Goal: Transaction & Acquisition: Purchase product/service

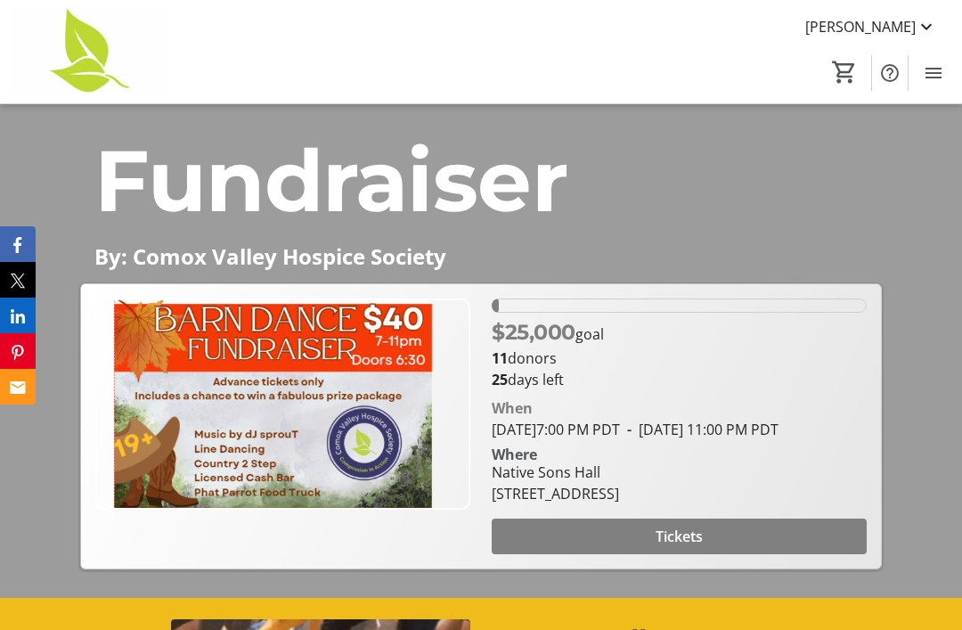
scroll to position [234, 0]
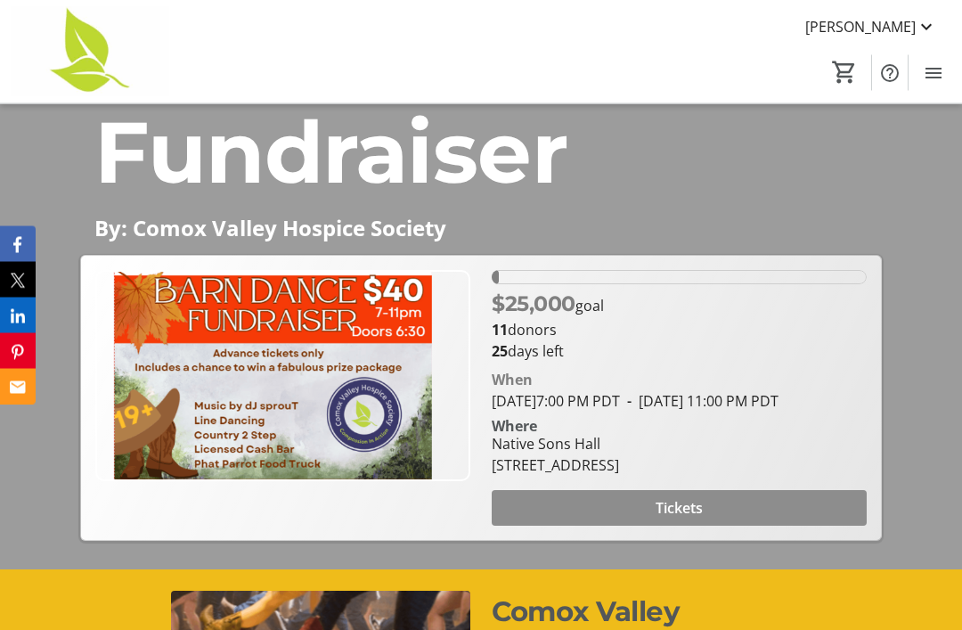
click at [703, 519] on span "Tickets" at bounding box center [678, 508] width 47 height 21
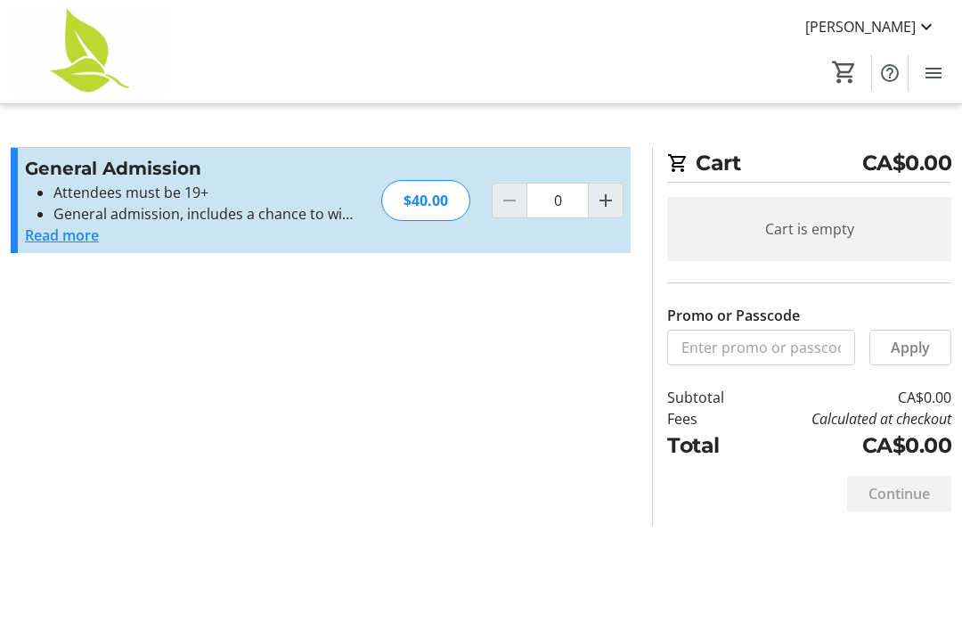
click at [58, 232] on button "Read more" at bounding box center [62, 234] width 74 height 21
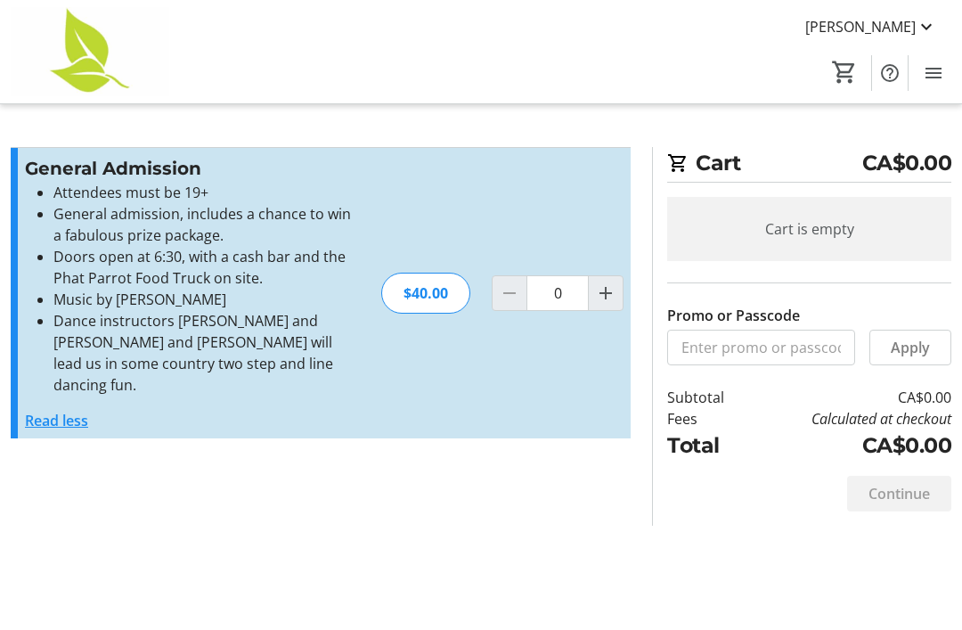
click at [609, 283] on mat-icon "Increment by one" at bounding box center [605, 292] width 21 height 21
click at [618, 281] on span "Increment by one" at bounding box center [606, 293] width 34 height 34
type input "2"
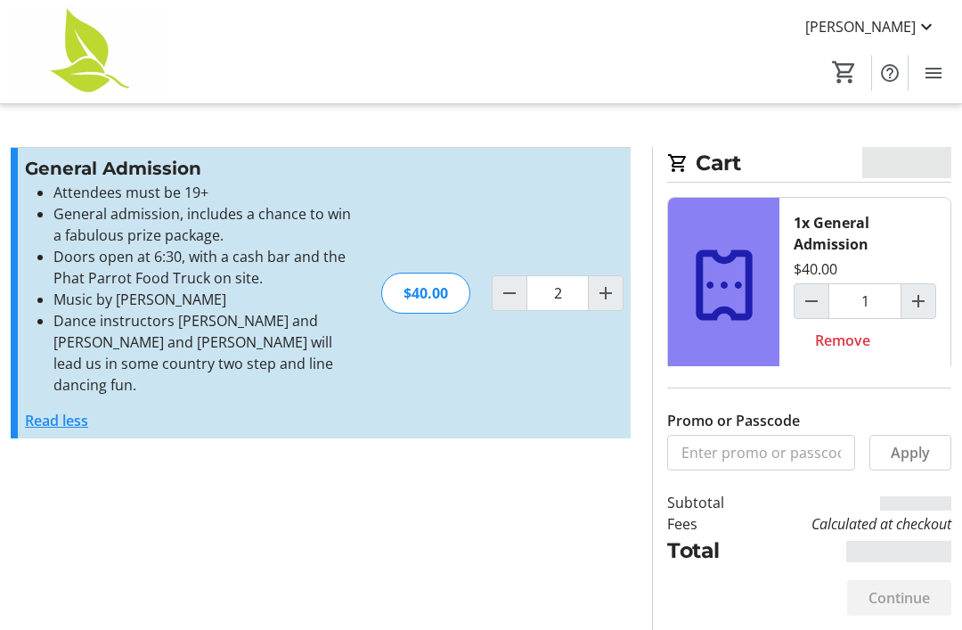
type input "2"
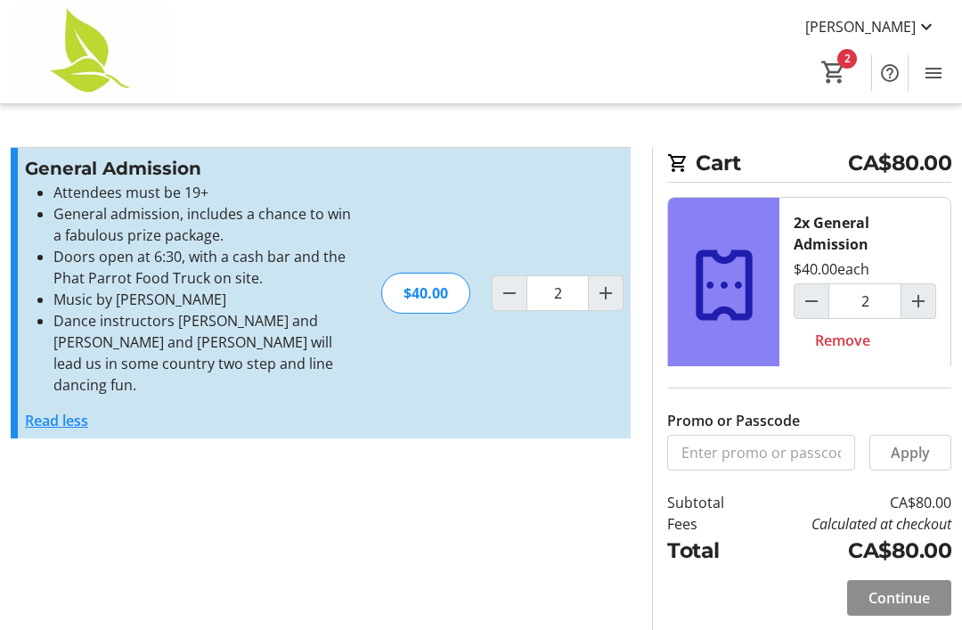
click at [901, 608] on span "Continue" at bounding box center [898, 597] width 61 height 21
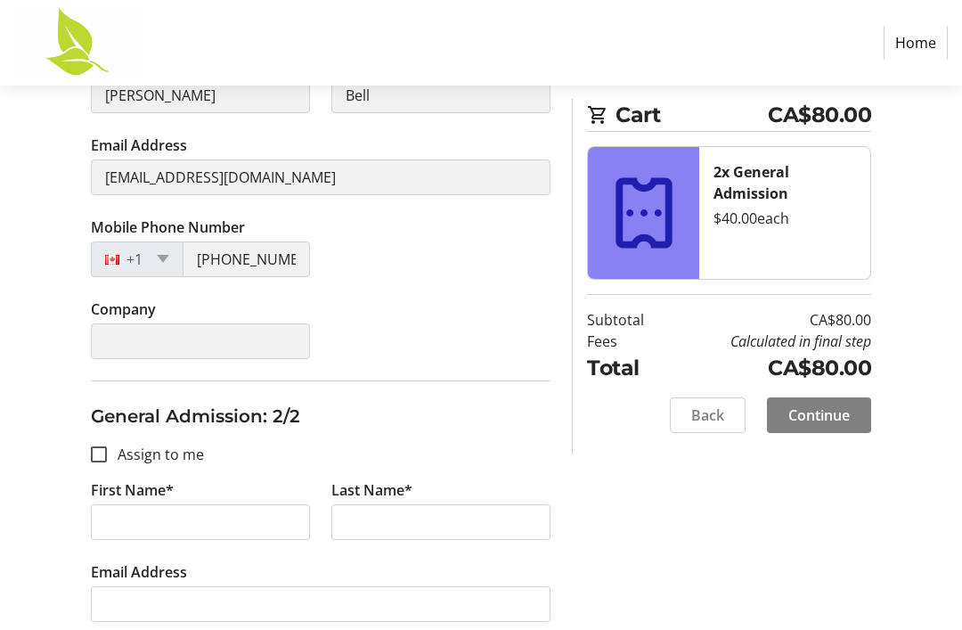
scroll to position [388, 0]
click at [108, 452] on div at bounding box center [98, 454] width 43 height 43
checkbox input "true"
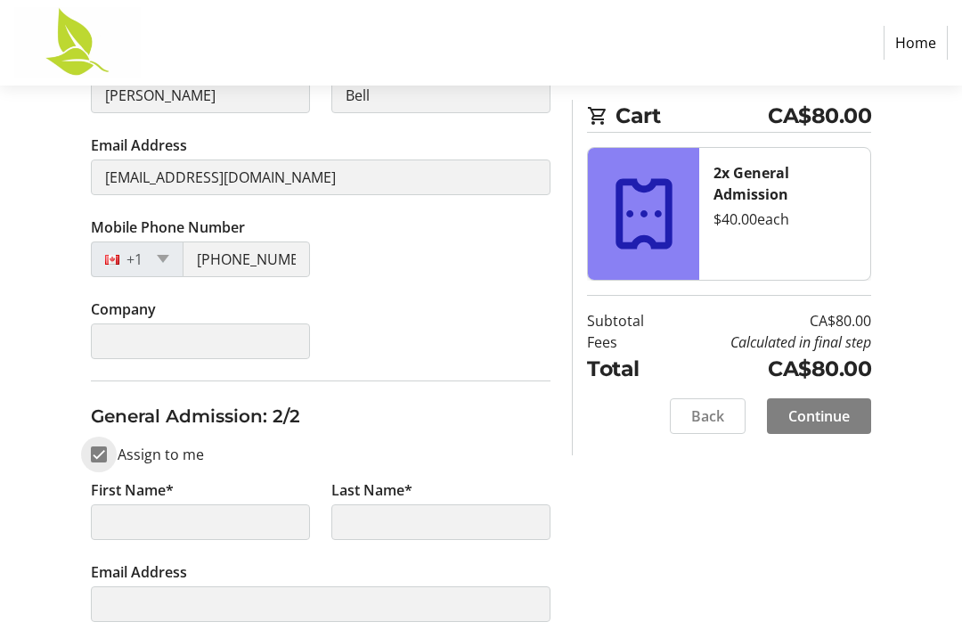
type input "[PERSON_NAME]"
type input "Bell"
type input "[EMAIL_ADDRESS][DOMAIN_NAME]"
type input "[PHONE_NUMBER]"
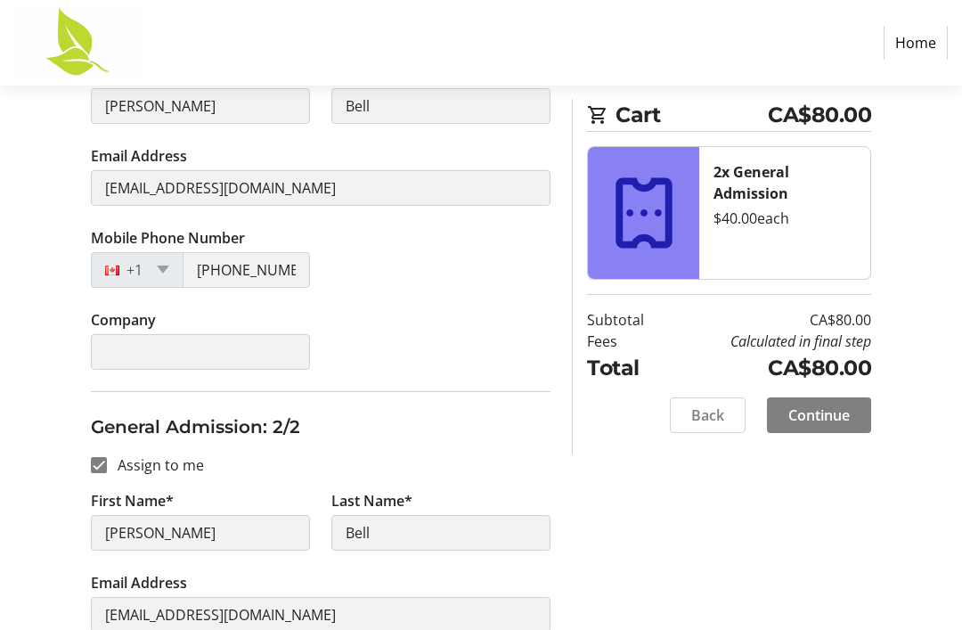
scroll to position [378, 0]
click at [110, 460] on div at bounding box center [98, 464] width 43 height 43
checkbox input "false"
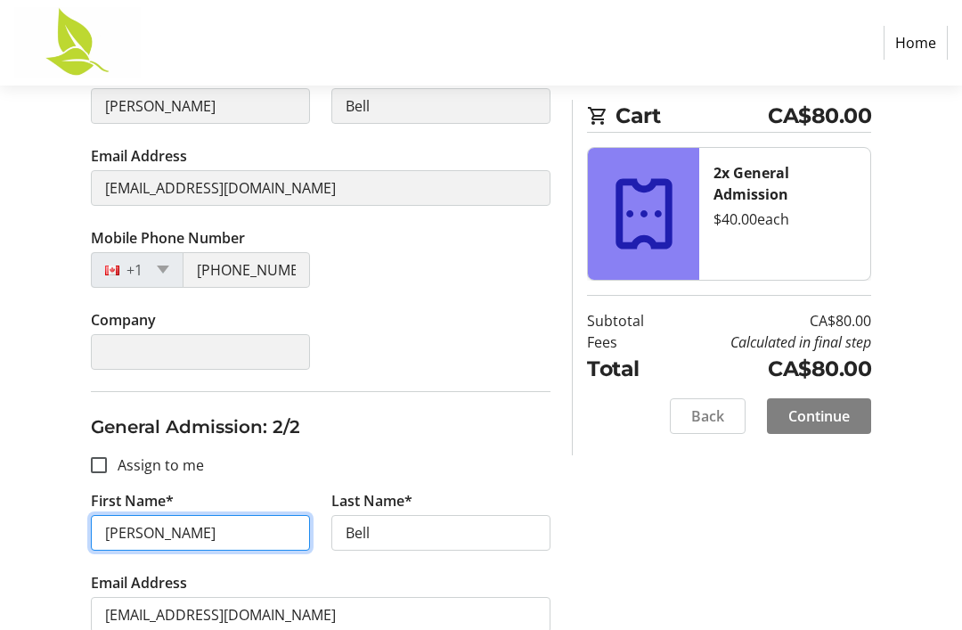
click at [165, 542] on input "[PERSON_NAME]" at bounding box center [200, 533] width 219 height 36
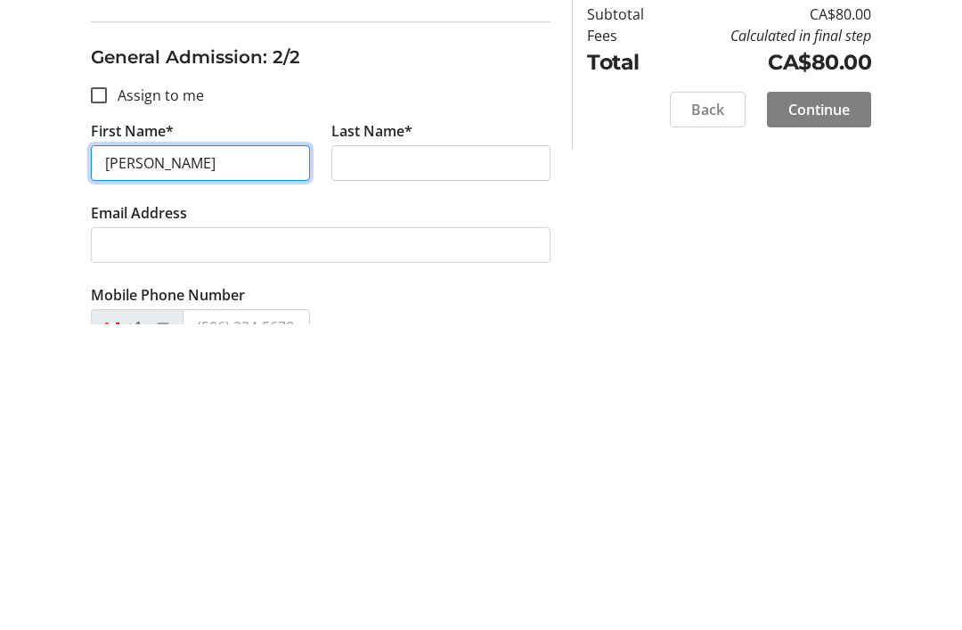
type input "[PERSON_NAME]"
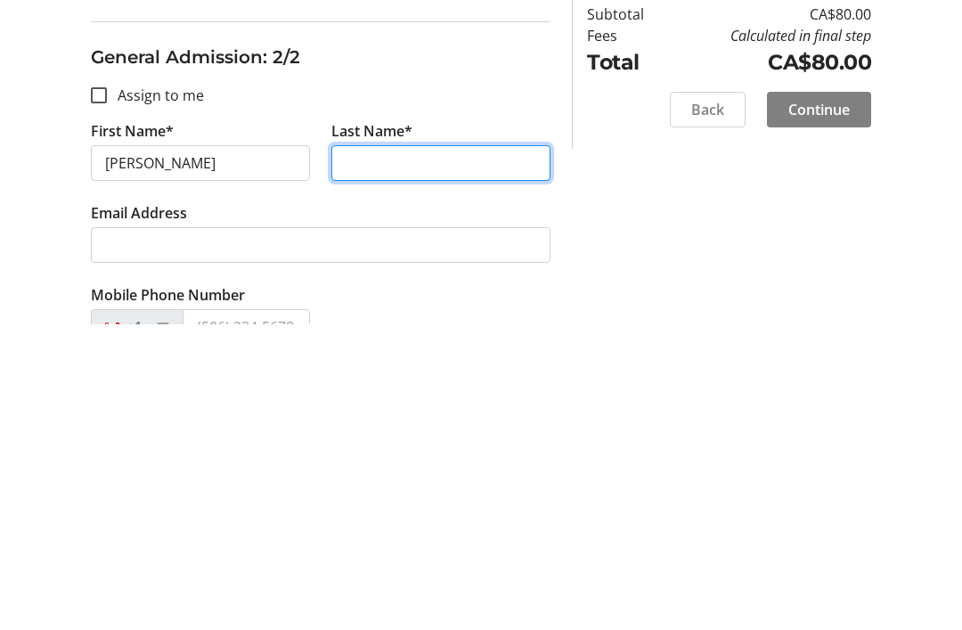
click at [406, 451] on input "Last Name*" at bounding box center [440, 469] width 219 height 36
type input "[PERSON_NAME]"
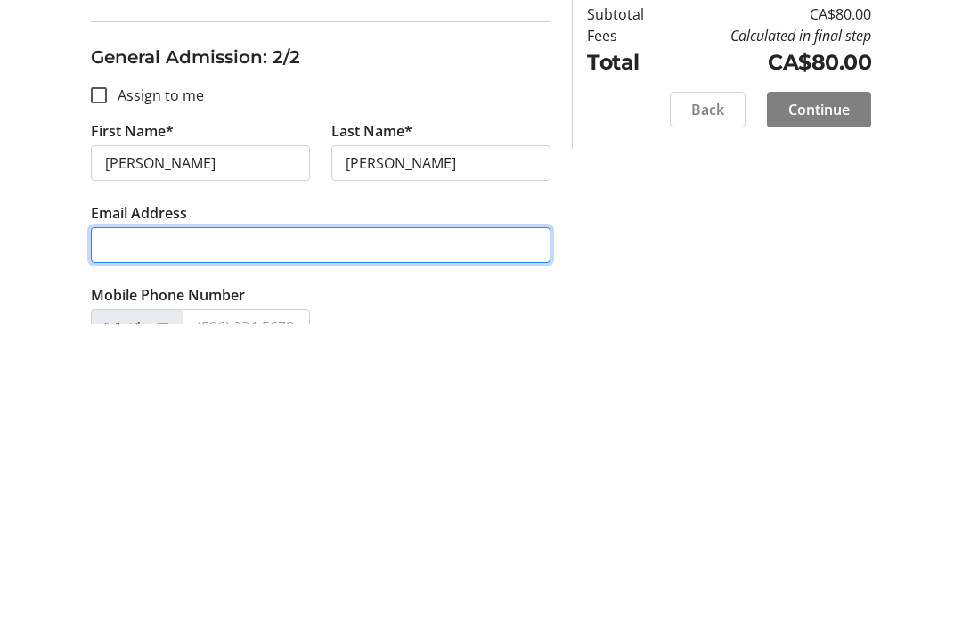
click at [214, 533] on input "Email Address" at bounding box center [321, 551] width 460 height 36
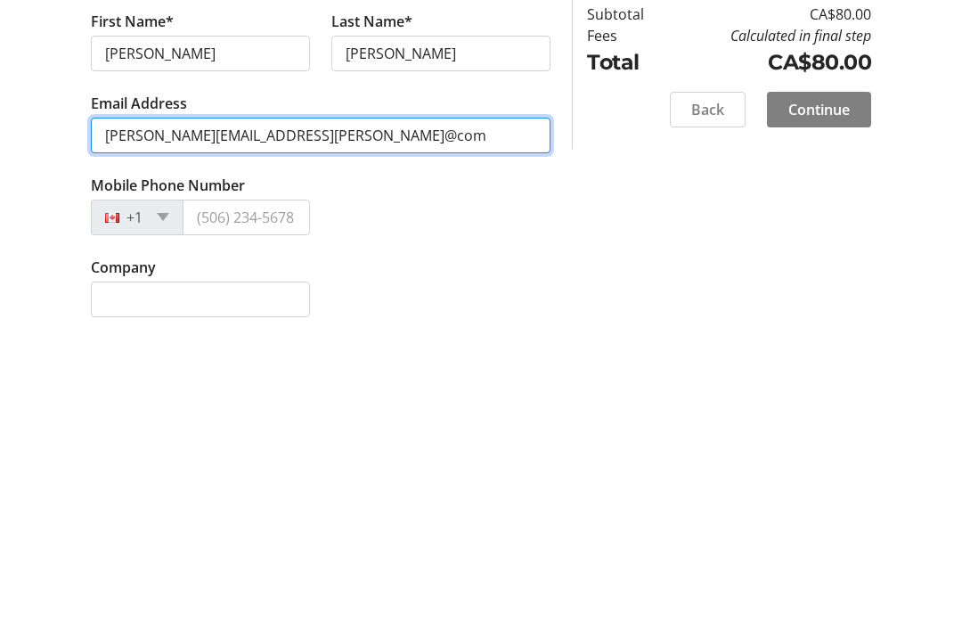
scroll to position [551, 0]
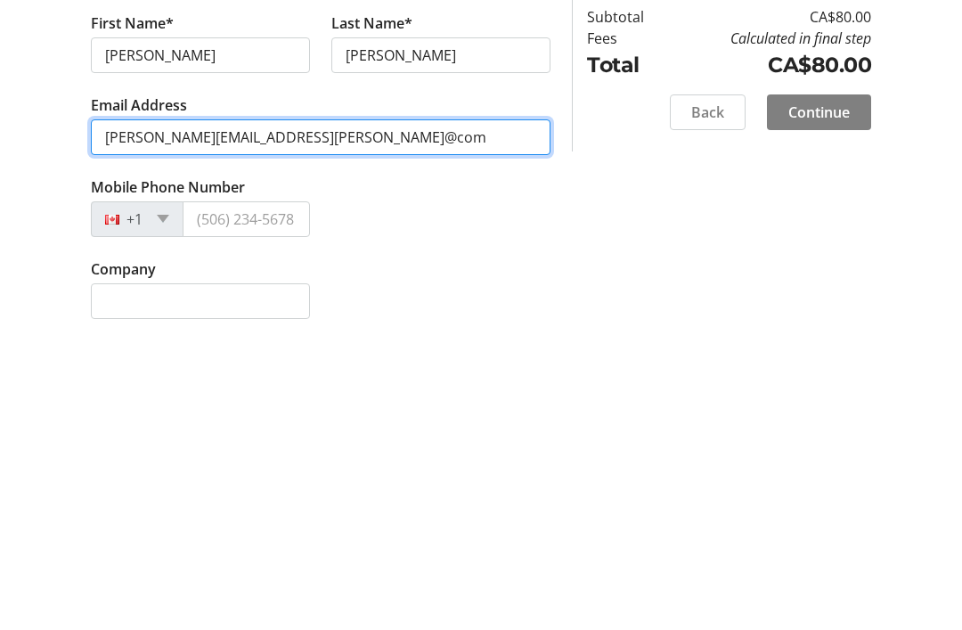
type input "[PERSON_NAME][EMAIL_ADDRESS][PERSON_NAME]@com"
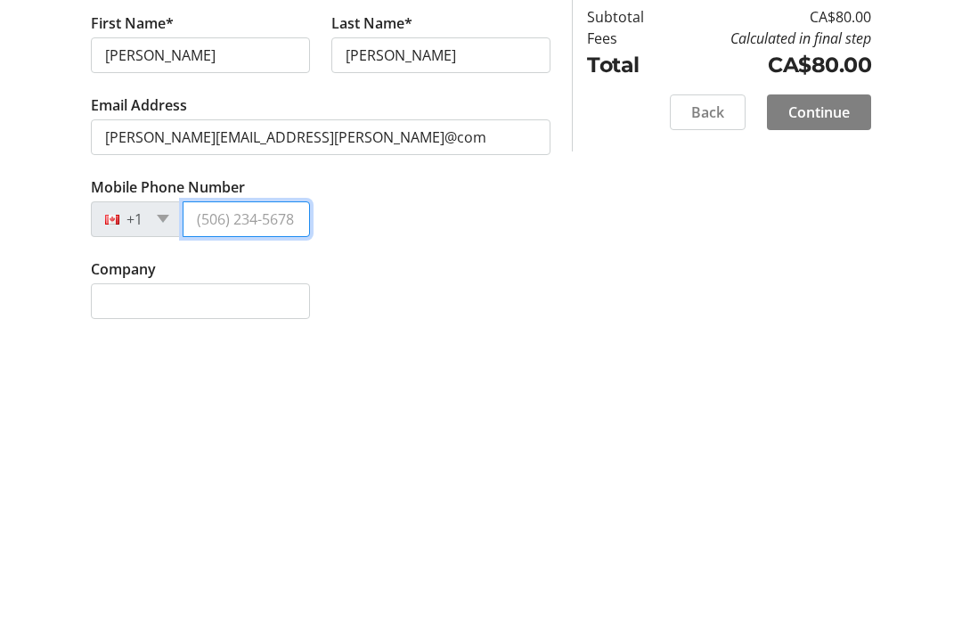
click at [297, 505] on input "Mobile Phone Number" at bounding box center [246, 523] width 127 height 36
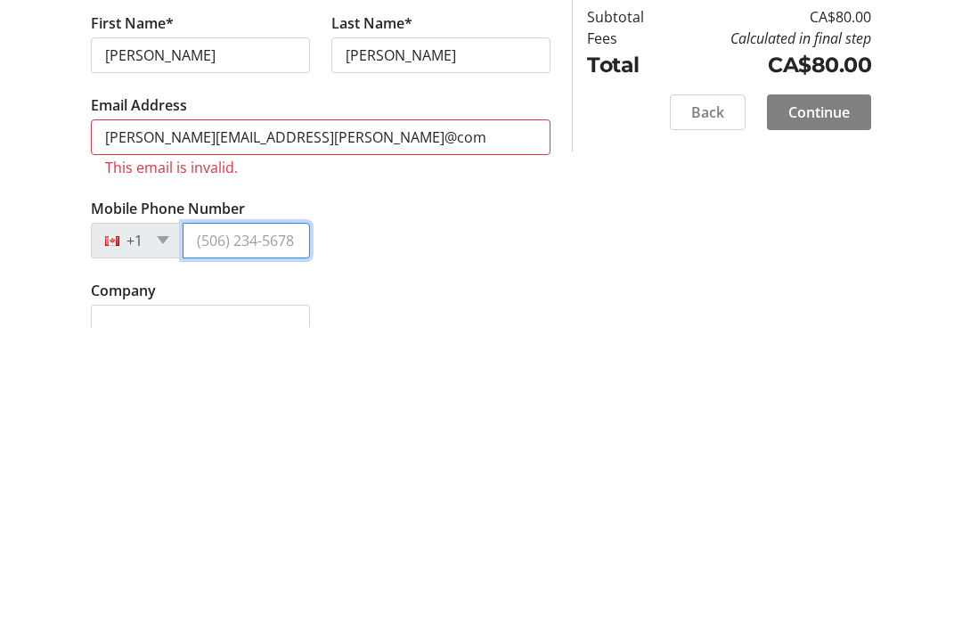
click at [307, 526] on input "Mobile Phone Number" at bounding box center [246, 544] width 127 height 36
type input "[PHONE_NUMBER]"
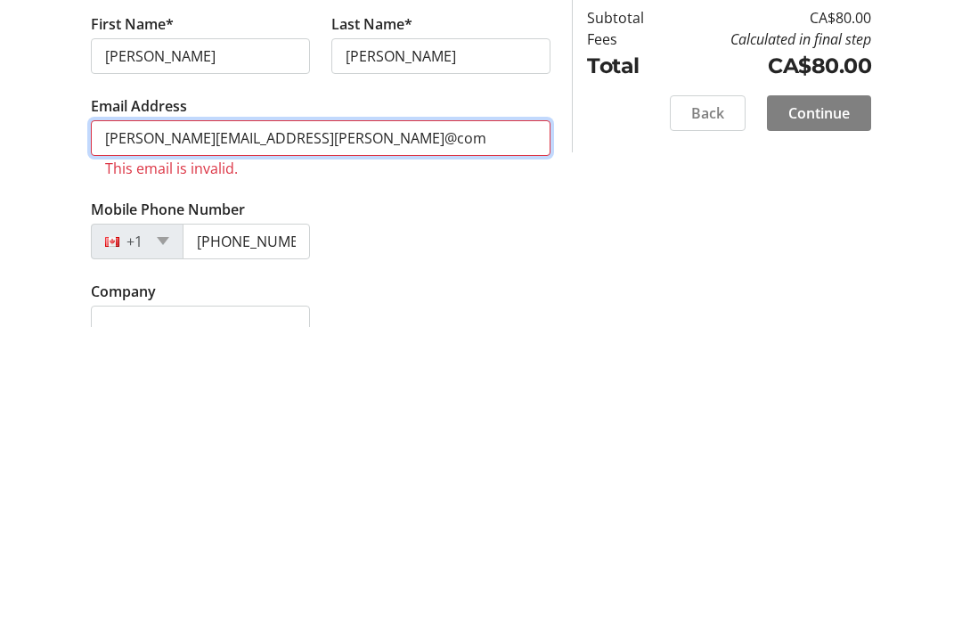
click at [118, 423] on input "[PERSON_NAME][EMAIL_ADDRESS][PERSON_NAME]@com" at bounding box center [321, 441] width 460 height 36
click at [165, 423] on input "[PERSON_NAME][EMAIL_ADDRESS][PERSON_NAME]@com" at bounding box center [321, 441] width 460 height 36
click at [331, 423] on input "[PERSON_NAME][EMAIL_ADDRESS][PERSON_NAME]@com" at bounding box center [321, 441] width 460 height 36
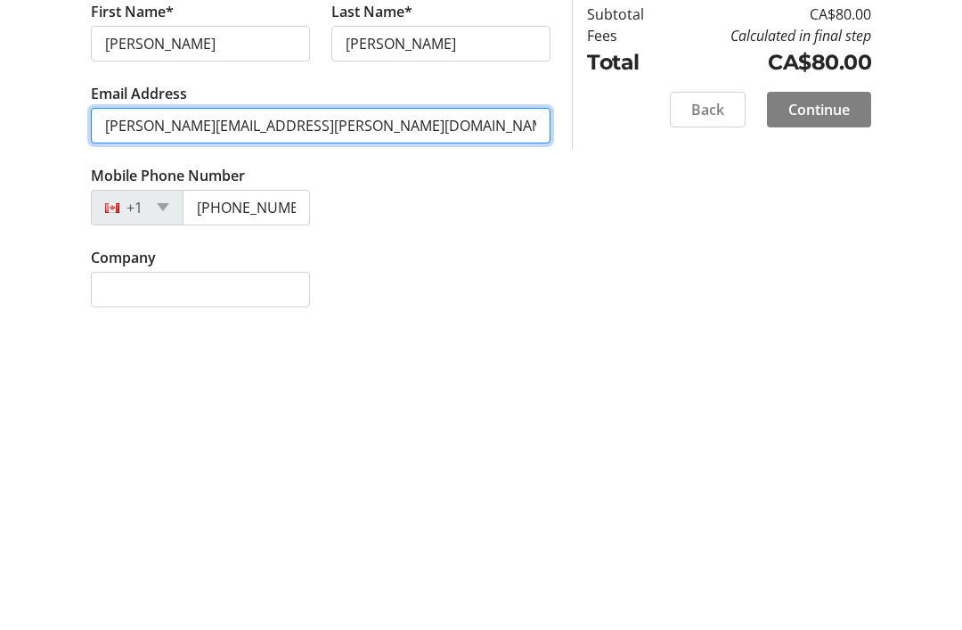
scroll to position [565, 0]
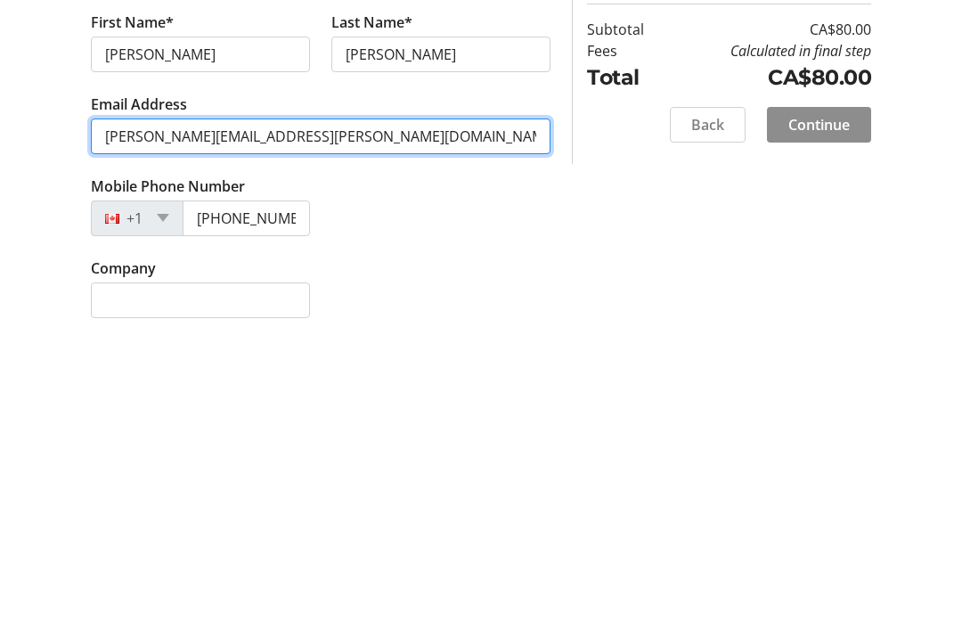
type input "[PERSON_NAME][EMAIL_ADDRESS][PERSON_NAME][DOMAIN_NAME]"
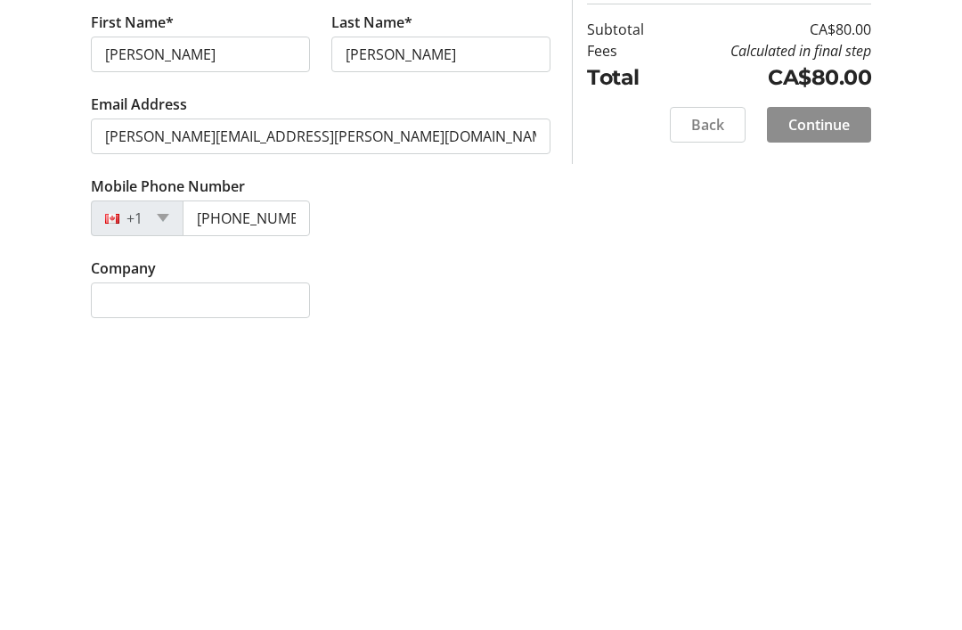
click at [828, 405] on span "Continue" at bounding box center [818, 415] width 61 height 21
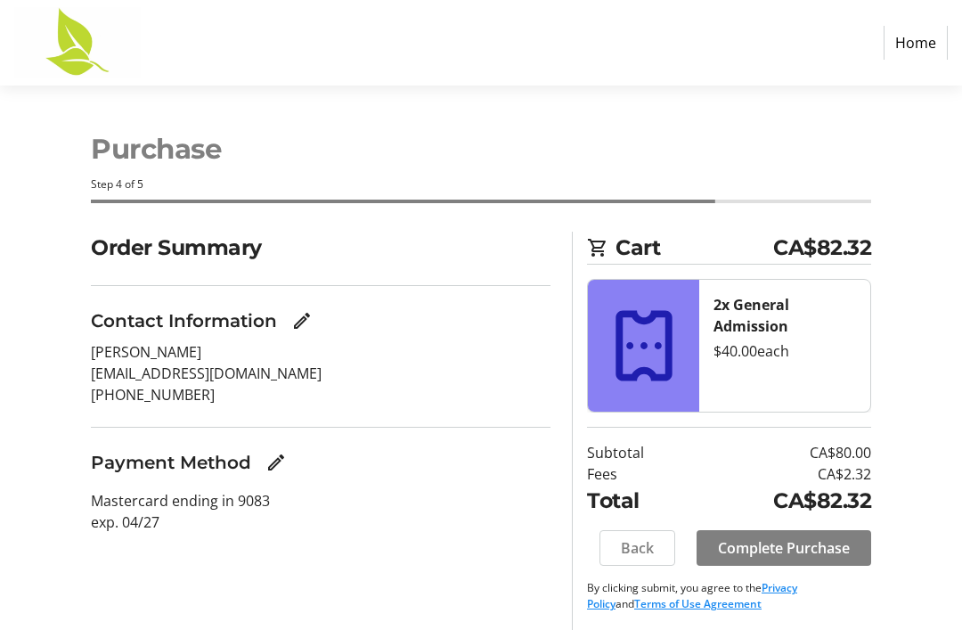
click at [644, 538] on span "Back" at bounding box center [637, 547] width 33 height 21
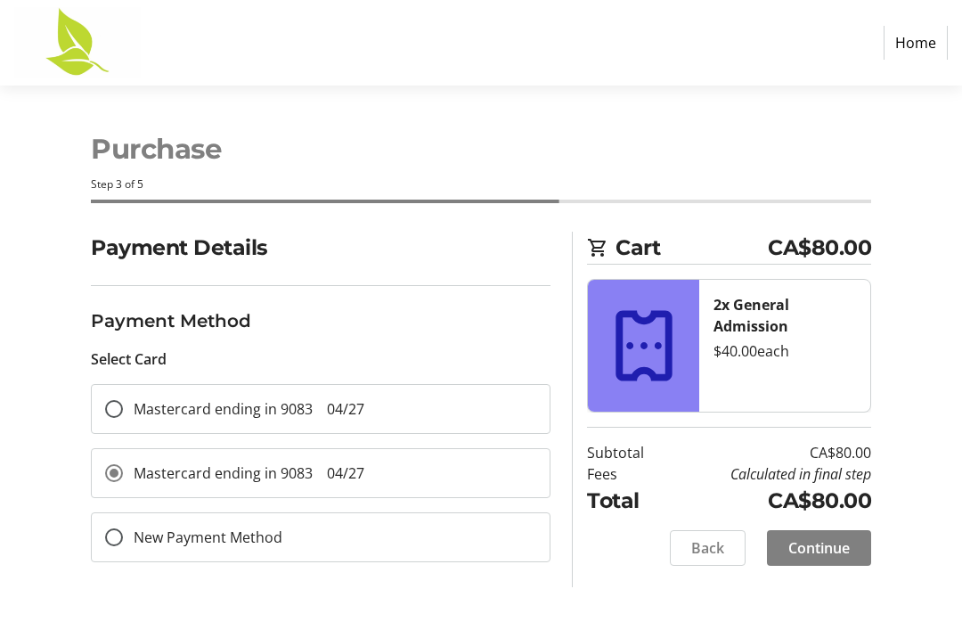
click at [709, 534] on span at bounding box center [708, 547] width 74 height 43
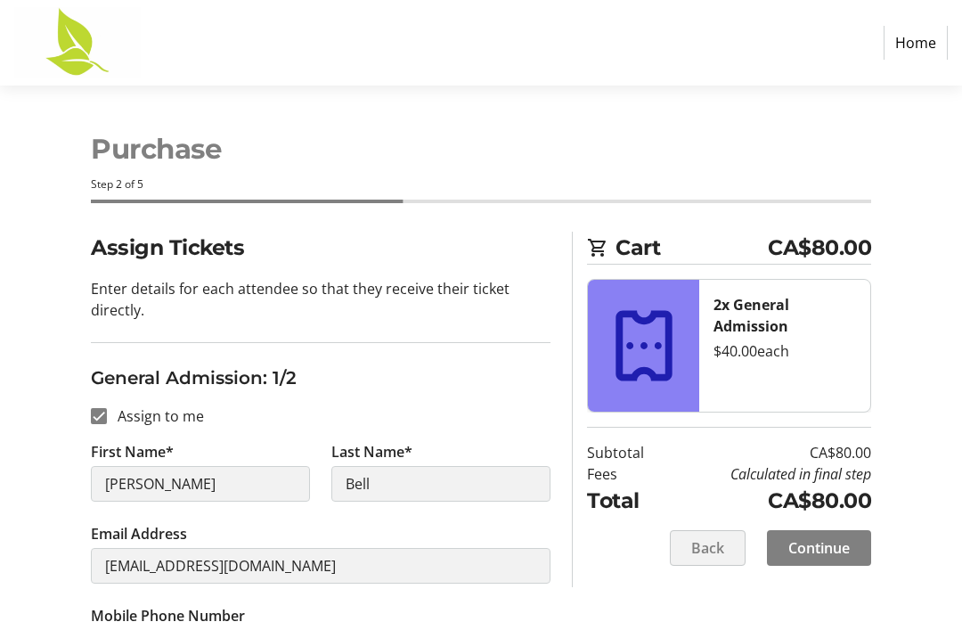
click at [727, 534] on span at bounding box center [708, 547] width 74 height 43
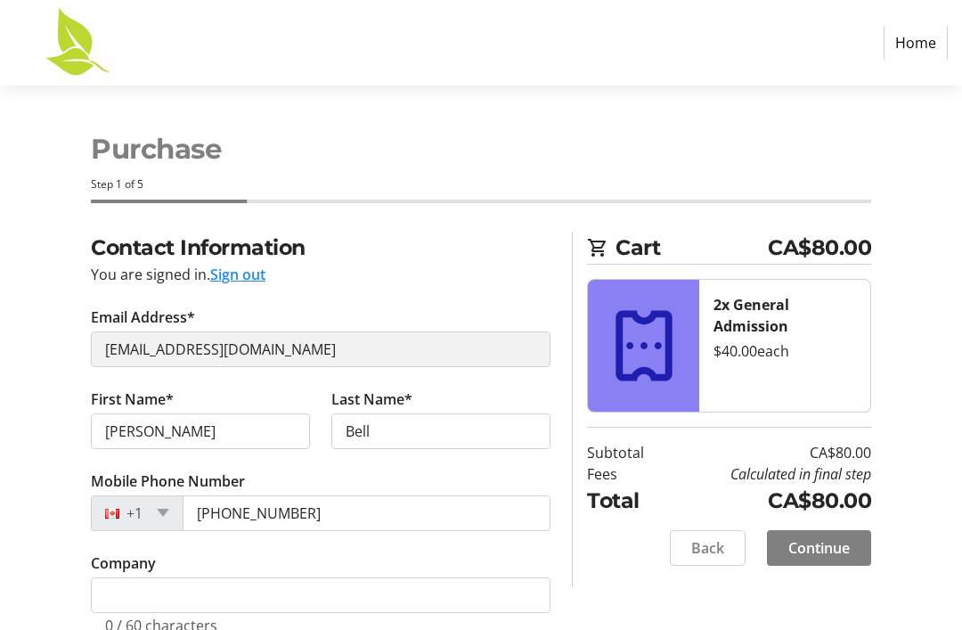
click at [719, 541] on span "Back" at bounding box center [707, 547] width 33 height 21
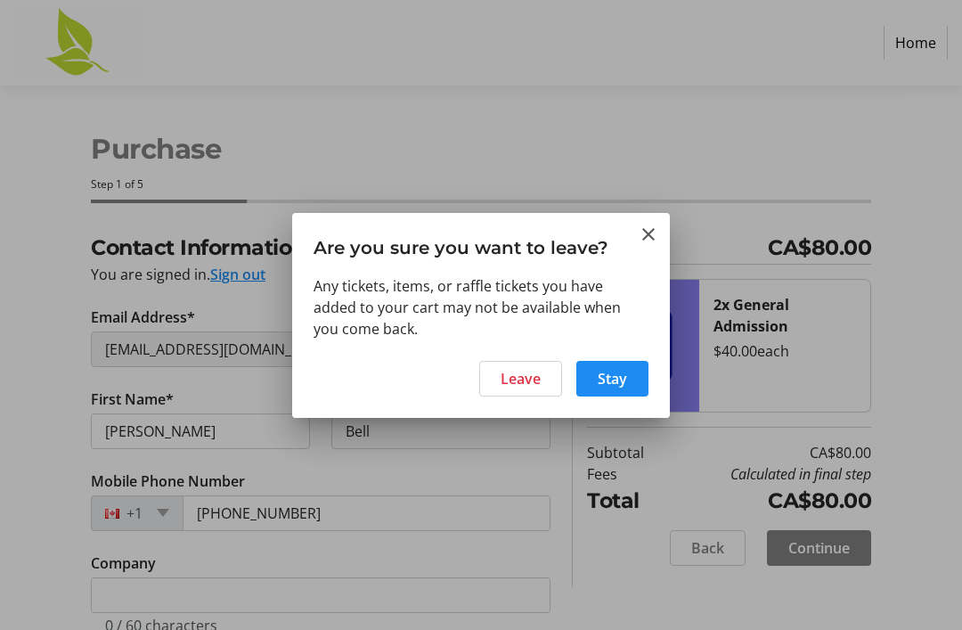
click at [528, 389] on span "Leave" at bounding box center [520, 378] width 40 height 21
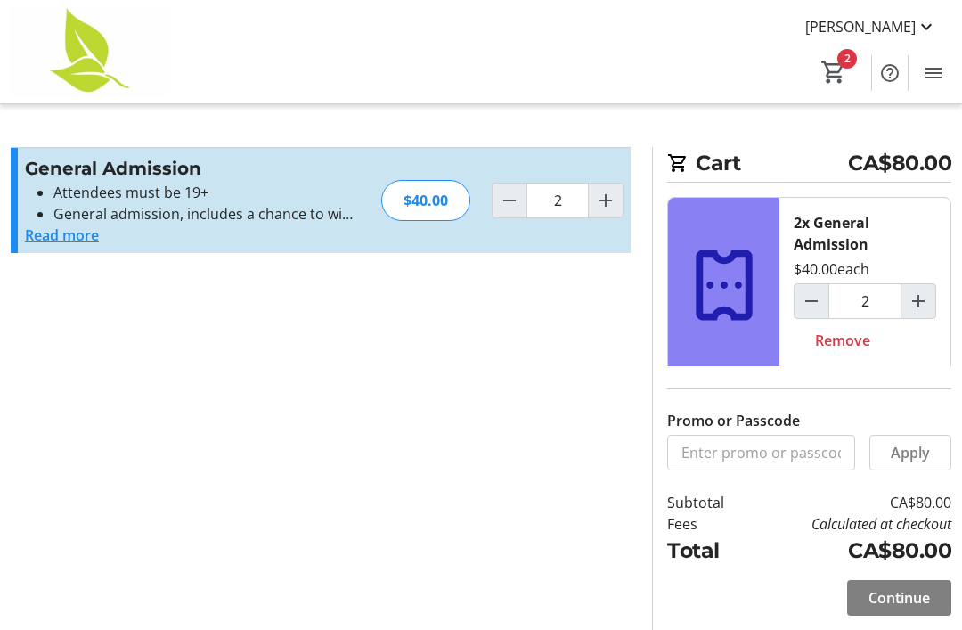
click at [53, 244] on button "Read more" at bounding box center [62, 234] width 74 height 21
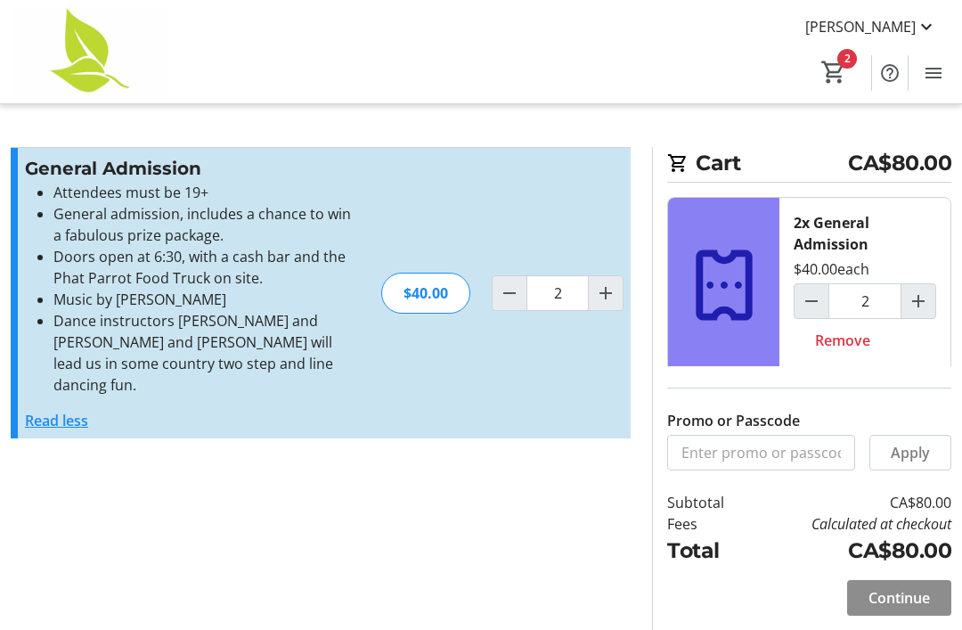
click at [908, 605] on span "Continue" at bounding box center [898, 597] width 61 height 21
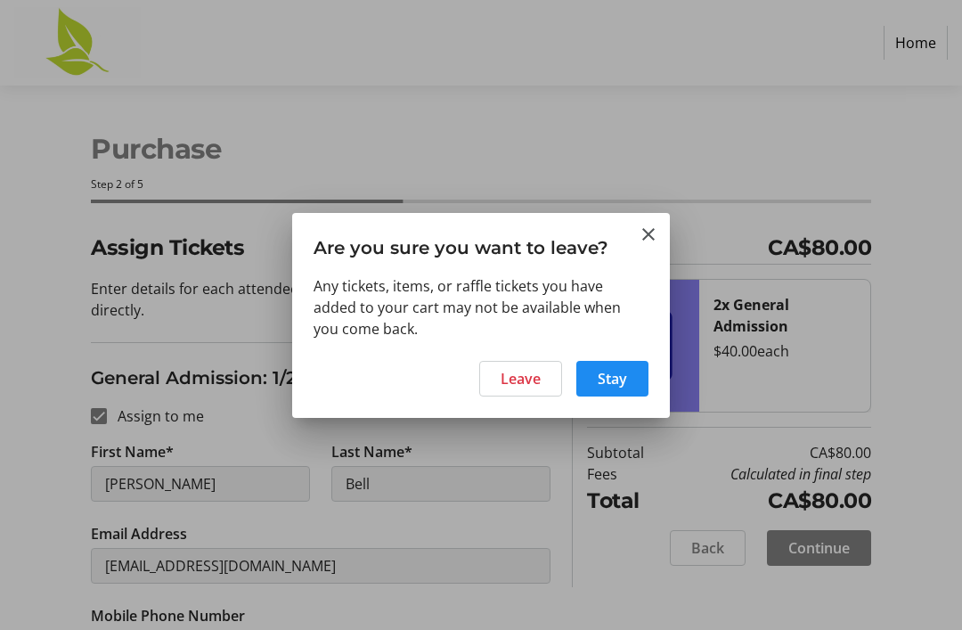
click at [525, 390] on span at bounding box center [520, 378] width 81 height 43
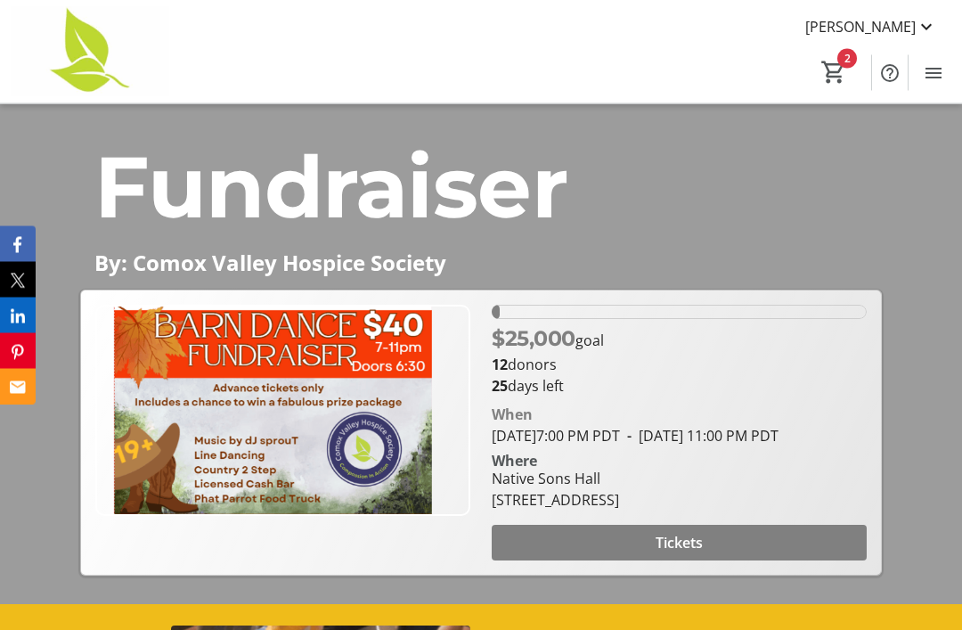
scroll to position [200, 0]
click at [927, 25] on mat-icon at bounding box center [925, 26] width 21 height 21
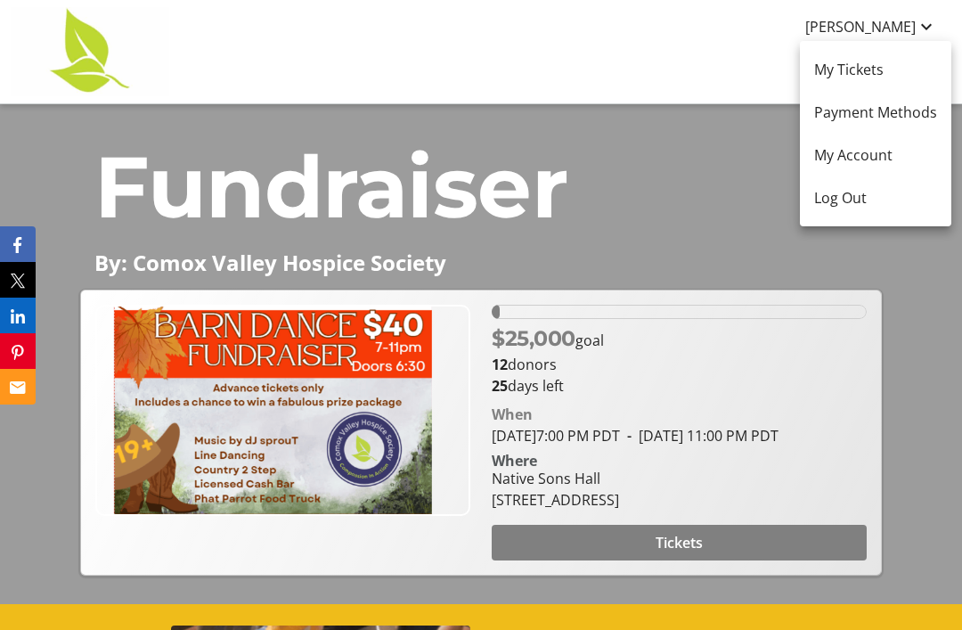
click at [850, 200] on span "Log Out" at bounding box center [875, 197] width 123 height 21
